Goal: Find specific page/section: Find specific page/section

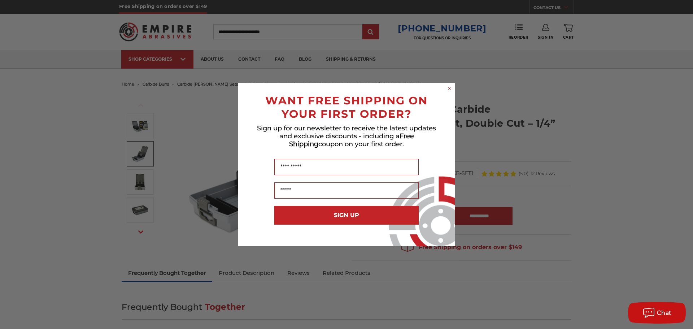
click at [450, 89] on icon "Close dialog" at bounding box center [449, 88] width 3 height 3
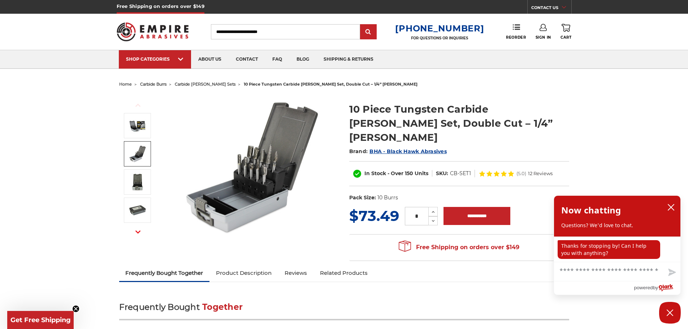
click at [201, 84] on span "carbide [PERSON_NAME] sets" at bounding box center [205, 84] width 61 height 5
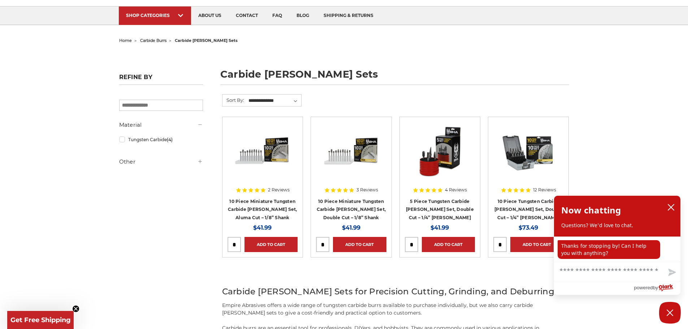
scroll to position [72, 0]
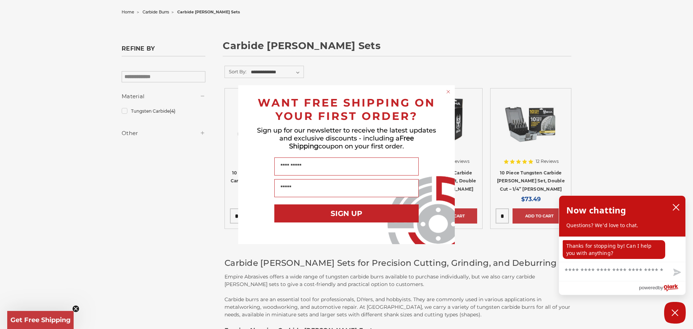
click at [448, 91] on circle "Close dialog" at bounding box center [448, 91] width 7 height 7
